Goal: Task Accomplishment & Management: Manage account settings

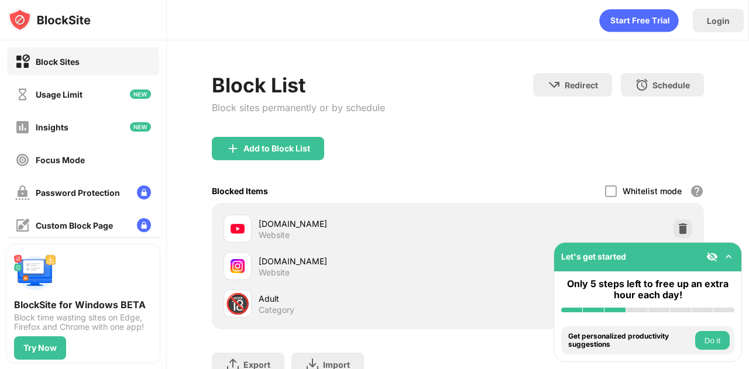
scroll to position [67, 0]
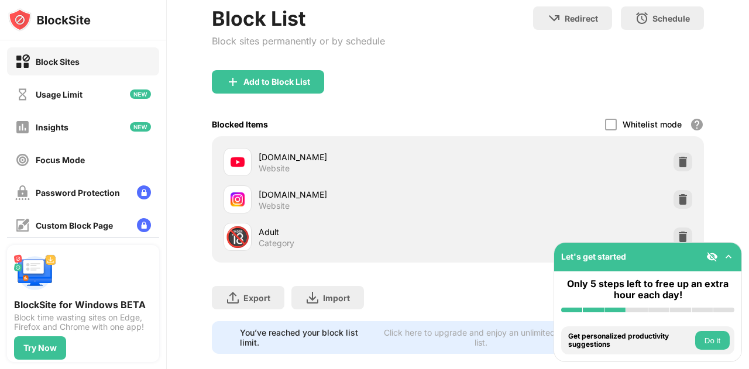
drag, startPoint x: 0, startPoint y: 0, endPoint x: 391, endPoint y: 61, distance: 395.6
click at [391, 61] on div "Block List Block sites permanently or by schedule Redirect Choose a site to be …" at bounding box center [458, 38] width 492 height 64
click at [677, 195] on img at bounding box center [683, 200] width 12 height 12
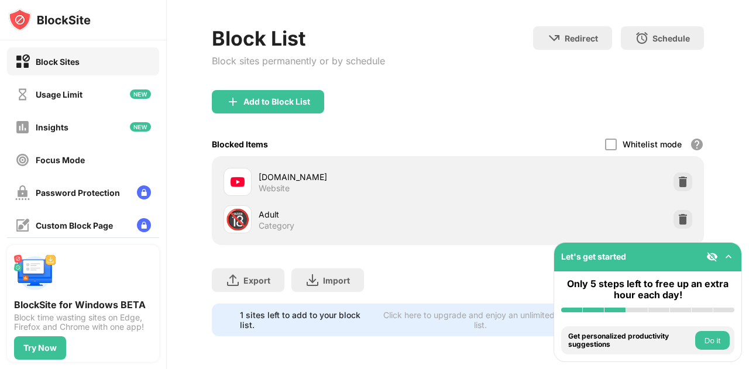
scroll to position [55, 0]
click at [276, 103] on div "Add to Block List" at bounding box center [268, 101] width 112 height 23
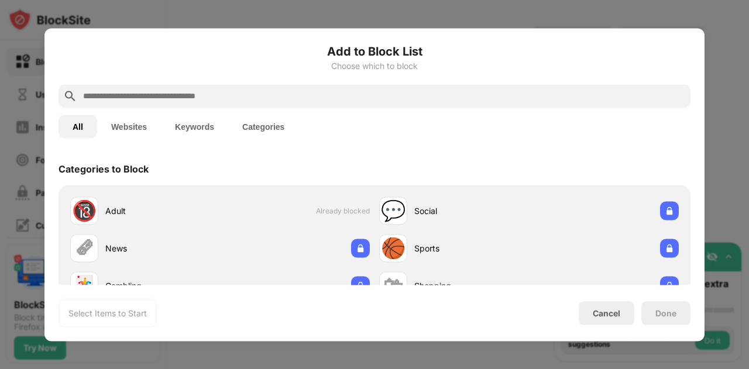
click at [140, 132] on button "Websites" at bounding box center [129, 126] width 64 height 23
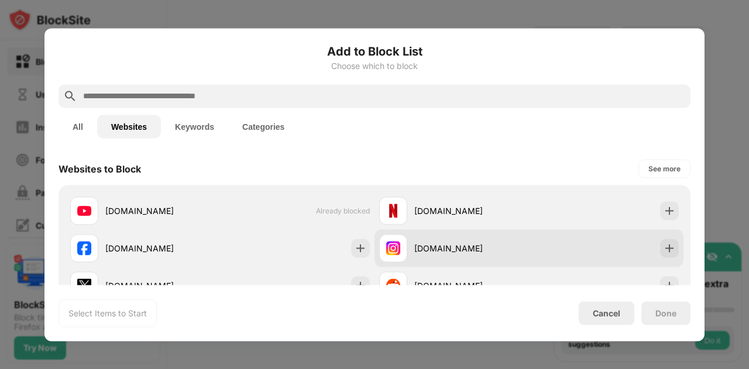
click at [542, 262] on div "[DOMAIN_NAME]" at bounding box center [529, 247] width 309 height 37
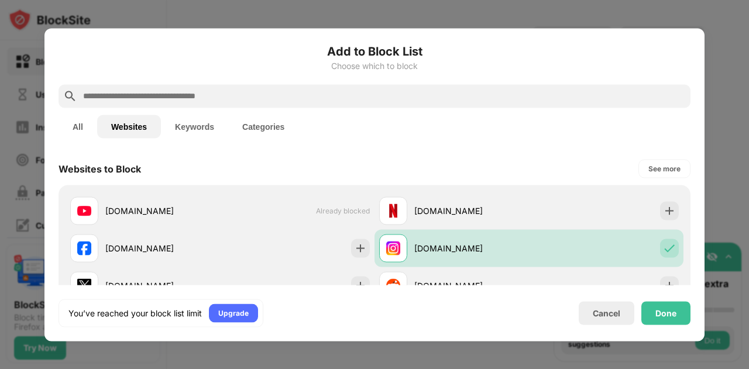
drag, startPoint x: 589, startPoint y: 307, endPoint x: 596, endPoint y: 318, distance: 12.7
click at [596, 318] on div "Cancel" at bounding box center [607, 313] width 28 height 10
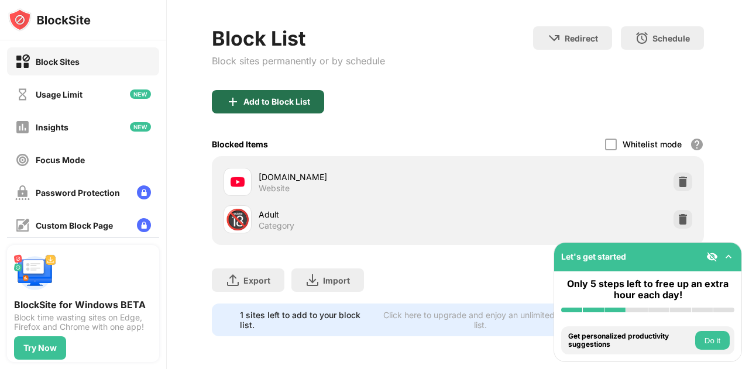
click at [312, 101] on div "Add to Block List" at bounding box center [268, 101] width 112 height 23
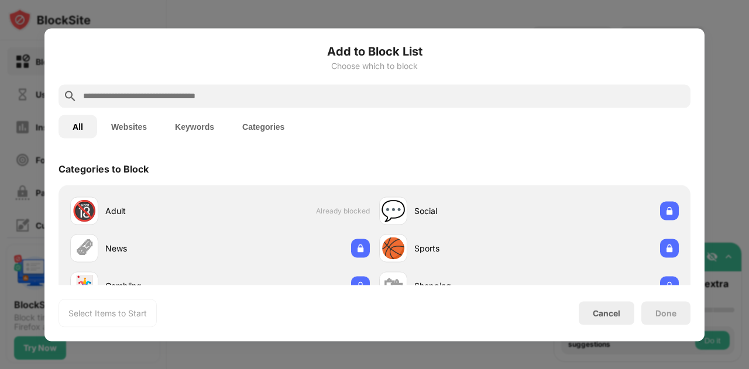
click at [130, 122] on button "Websites" at bounding box center [129, 126] width 64 height 23
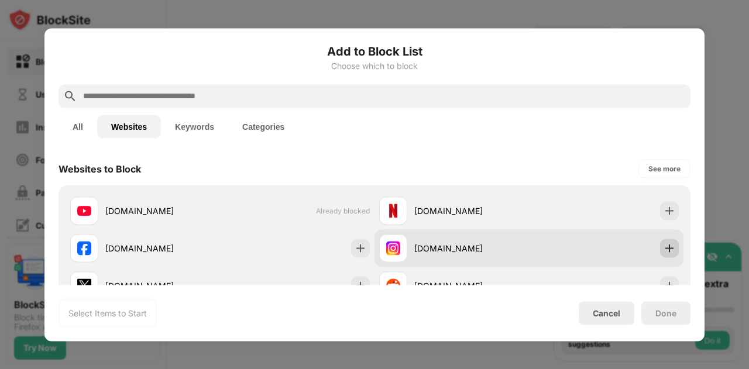
click at [664, 249] on img at bounding box center [670, 248] width 12 height 12
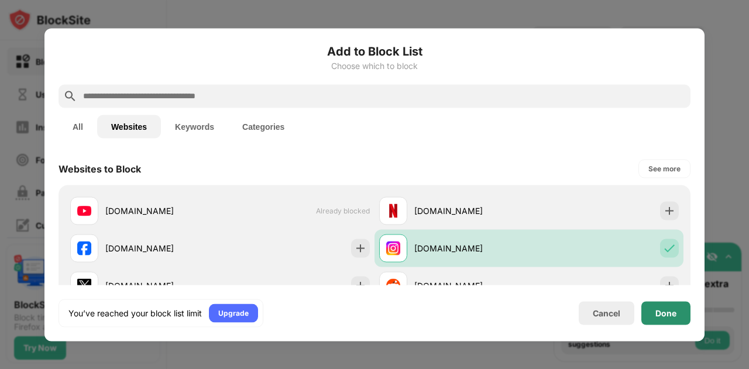
click at [650, 309] on div "Done" at bounding box center [665, 312] width 49 height 23
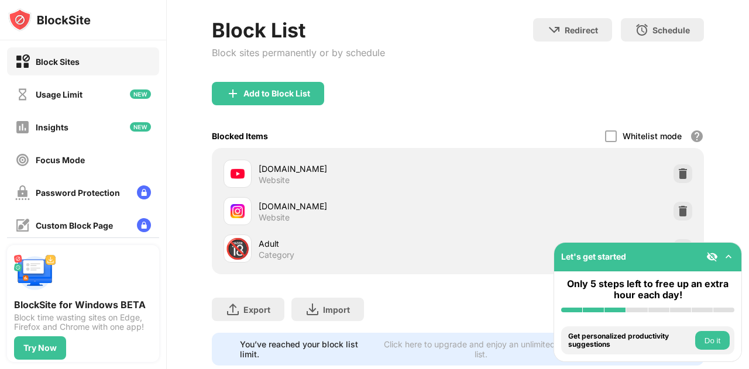
scroll to position [67, 0]
